Goal: Task Accomplishment & Management: Complete application form

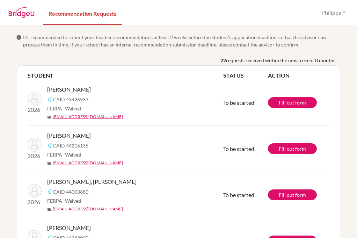
scroll to position [11440, 0]
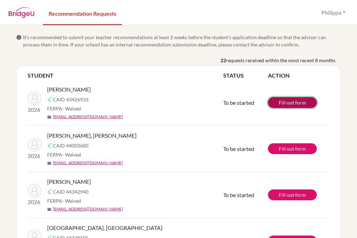
click at [276, 104] on link "Fill out form" at bounding box center [292, 102] width 49 height 11
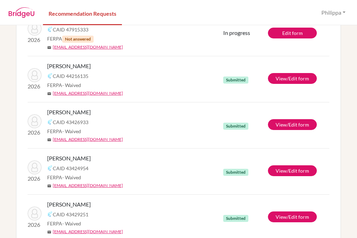
scroll to position [349, 0]
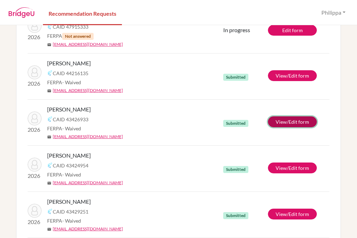
click at [277, 120] on link "View/Edit form" at bounding box center [292, 121] width 49 height 11
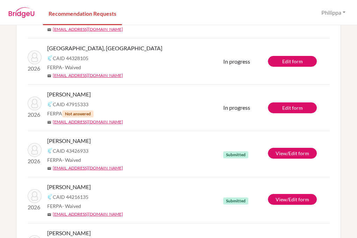
scroll to position [210, 0]
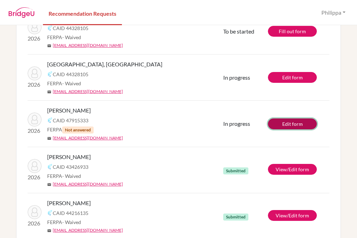
click at [282, 125] on link "Edit form" at bounding box center [292, 123] width 49 height 11
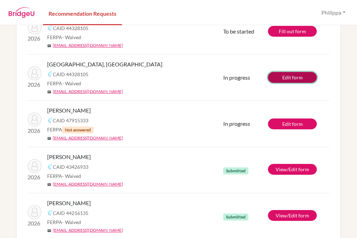
click at [281, 78] on link "Edit form" at bounding box center [292, 77] width 49 height 11
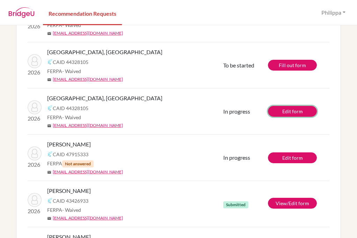
scroll to position [175, 0]
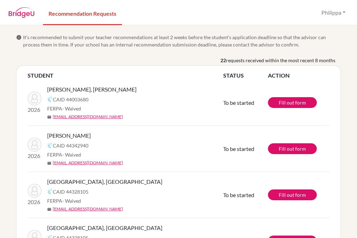
scroll to position [11440, 0]
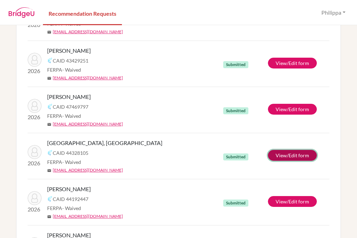
drag, startPoint x: 0, startPoint y: 0, endPoint x: 286, endPoint y: 155, distance: 325.2
click at [286, 155] on link "View/Edit form" at bounding box center [292, 155] width 49 height 11
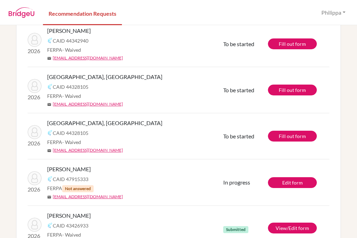
scroll to position [70, 0]
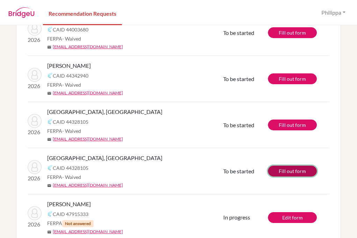
click at [299, 172] on link "Fill out form" at bounding box center [292, 171] width 49 height 11
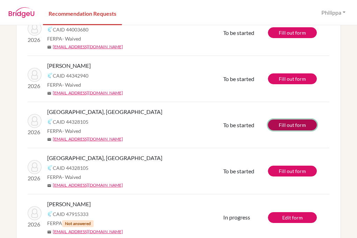
click at [287, 126] on link "Fill out form" at bounding box center [292, 124] width 49 height 11
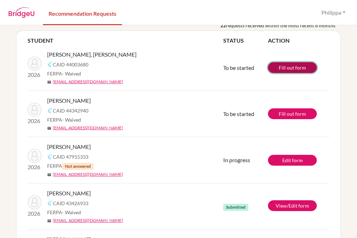
click at [289, 73] on link "Fill out form" at bounding box center [292, 67] width 49 height 11
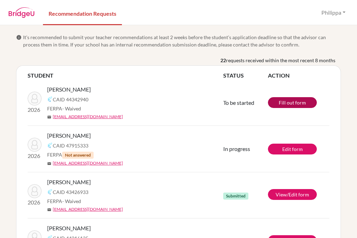
scroll to position [11440, 0]
click at [288, 102] on link "Fill out form" at bounding box center [292, 102] width 49 height 11
